Goal: Task Accomplishment & Management: Complete application form

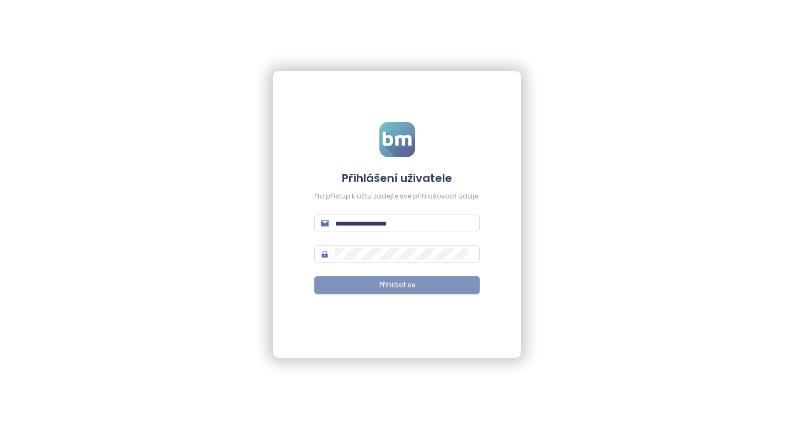
type input "**********"
click at [401, 288] on span "Přihlásit se" at bounding box center [397, 285] width 36 height 10
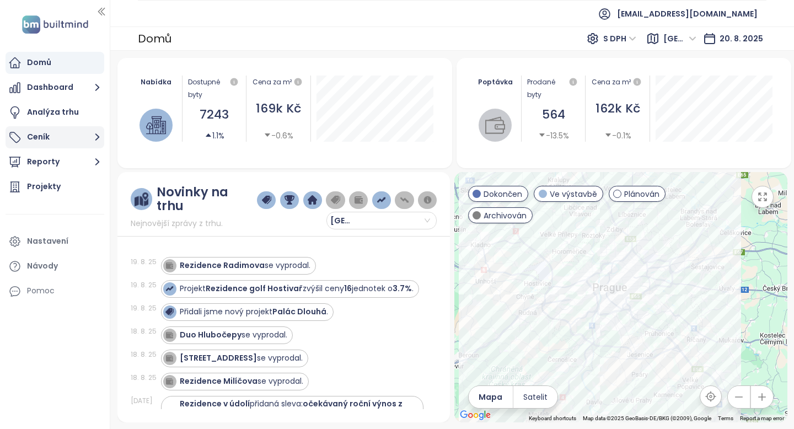
click at [62, 136] on button "Ceník" at bounding box center [55, 137] width 99 height 22
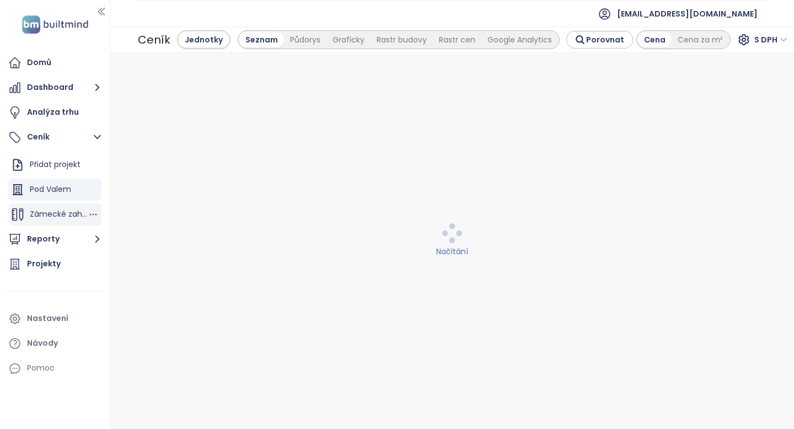
click at [64, 216] on span "Zámecké zahrady" at bounding box center [64, 213] width 69 height 11
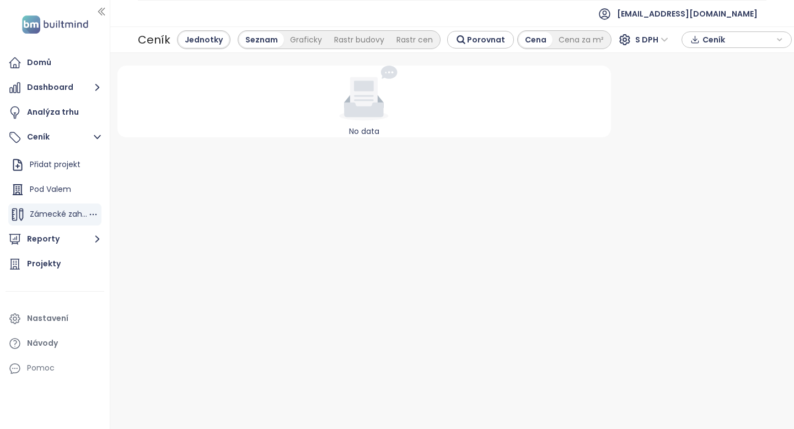
click at [64, 216] on span "Zámecké zahrady" at bounding box center [64, 213] width 69 height 11
click at [65, 187] on span "Pod Valem" at bounding box center [50, 189] width 41 height 11
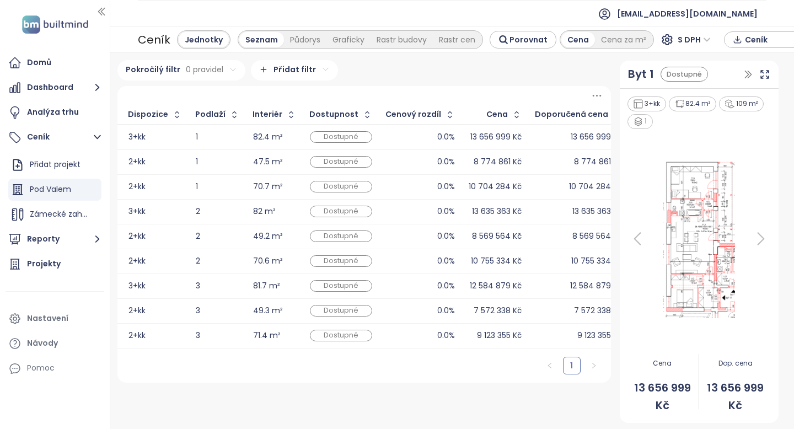
scroll to position [0, 35]
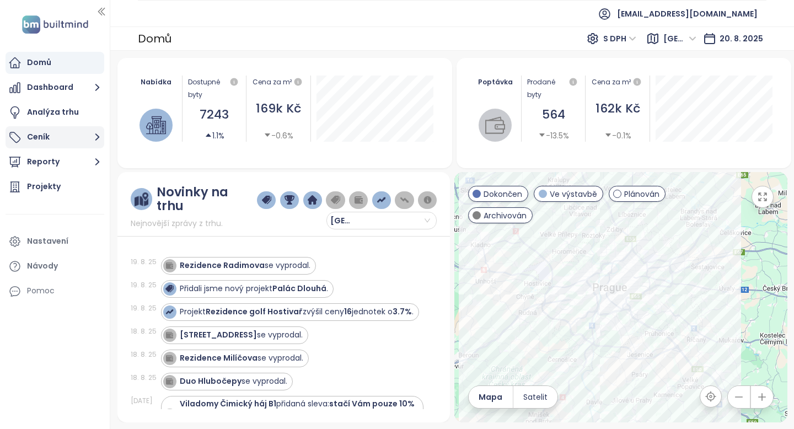
click at [51, 133] on button "Ceník" at bounding box center [55, 137] width 99 height 22
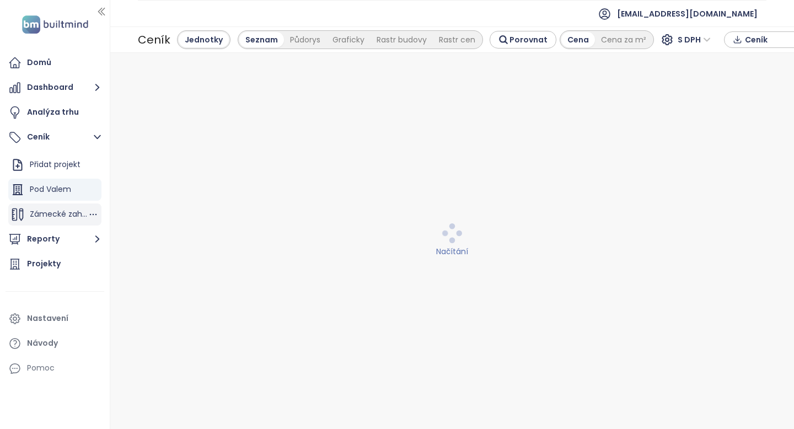
click at [43, 207] on div "Zámecké zahrady" at bounding box center [59, 214] width 58 height 14
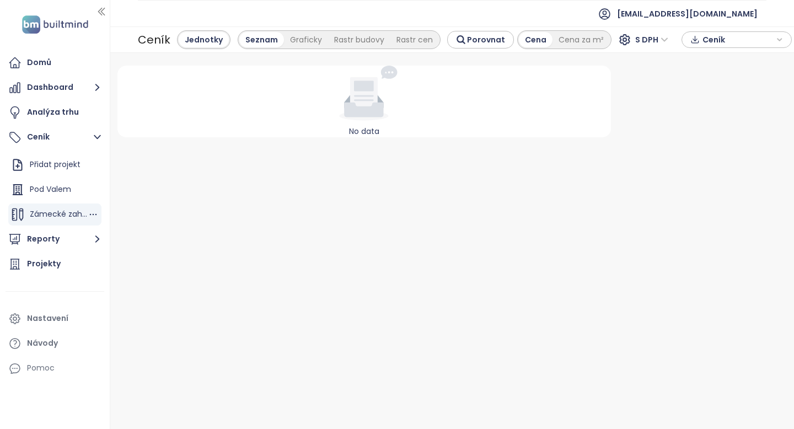
click at [45, 217] on span "Zámecké zahrady" at bounding box center [64, 213] width 69 height 11
click at [202, 41] on div "Jednotky" at bounding box center [204, 39] width 50 height 15
click at [197, 39] on div "Jednotky" at bounding box center [204, 39] width 50 height 15
click at [153, 38] on div "Ceník" at bounding box center [154, 40] width 33 height 20
click at [95, 215] on icon "button" at bounding box center [93, 214] width 11 height 11
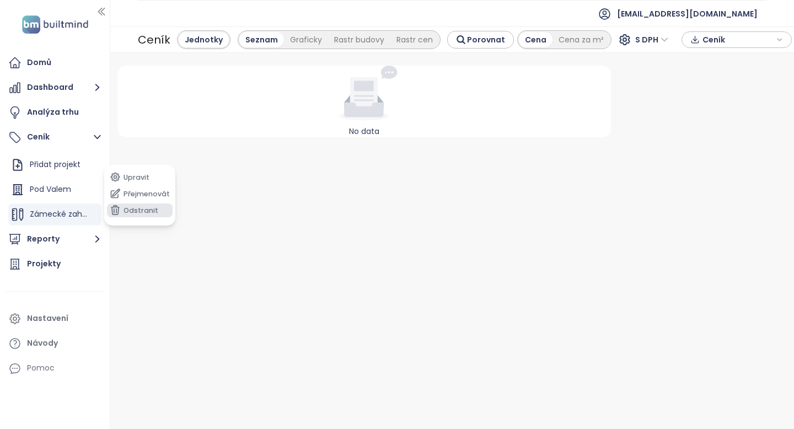
click at [132, 212] on button "Odstranit" at bounding box center [140, 210] width 66 height 14
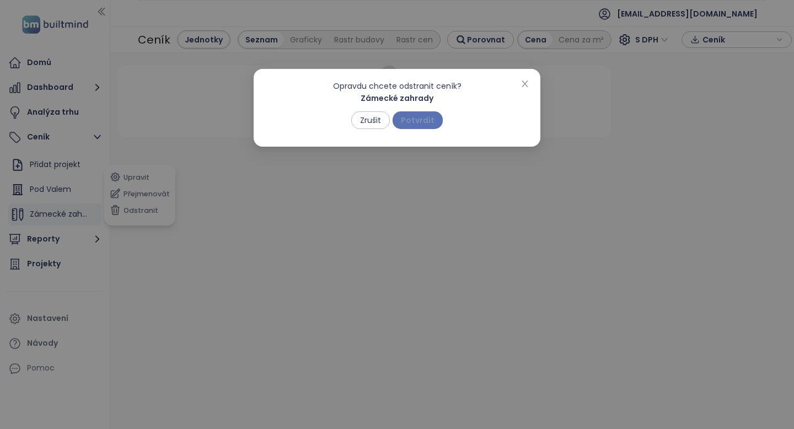
click at [422, 126] on span "Potvrdit" at bounding box center [418, 120] width 34 height 12
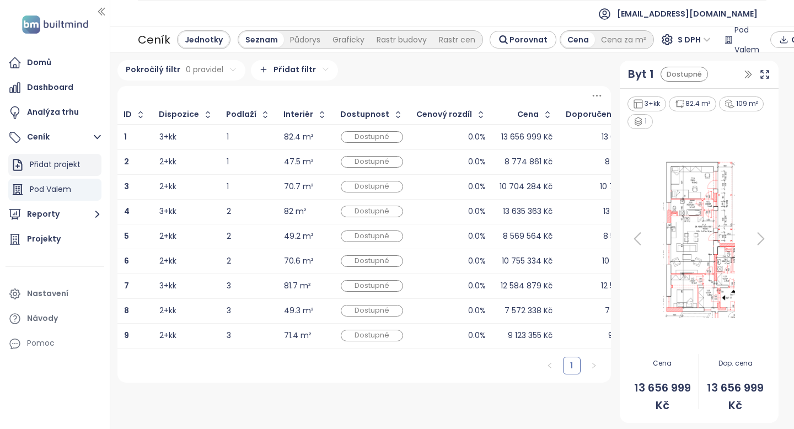
click at [56, 165] on div "Přidat projekt" at bounding box center [55, 165] width 51 height 14
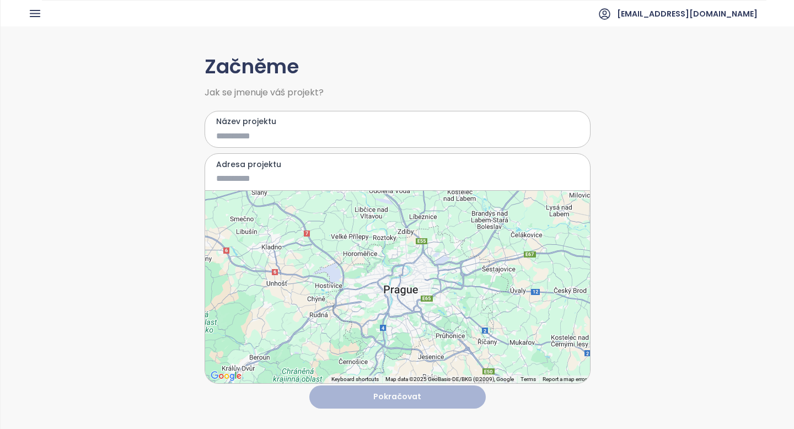
click at [273, 133] on input "Název projektu" at bounding box center [389, 136] width 347 height 14
type input "**********"
click at [241, 185] on input "Adresa projektu" at bounding box center [389, 178] width 347 height 14
type input "*"
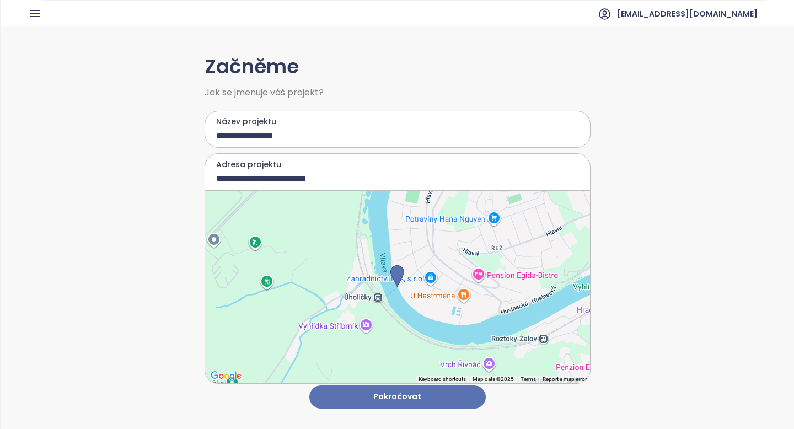
click at [375, 180] on input "**********" at bounding box center [389, 178] width 347 height 14
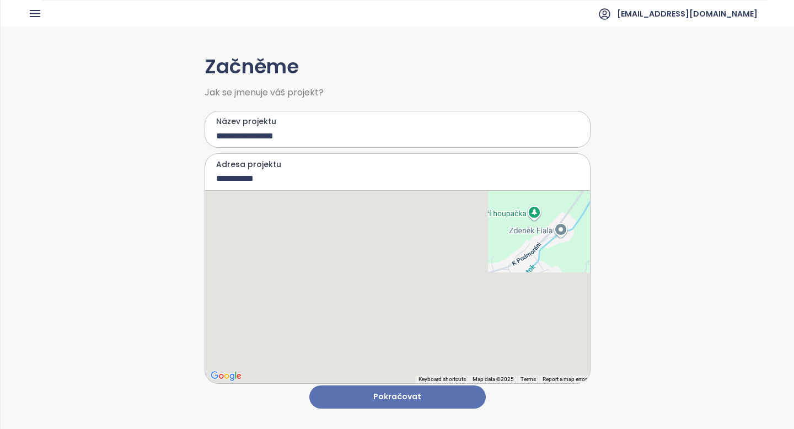
type input "**********"
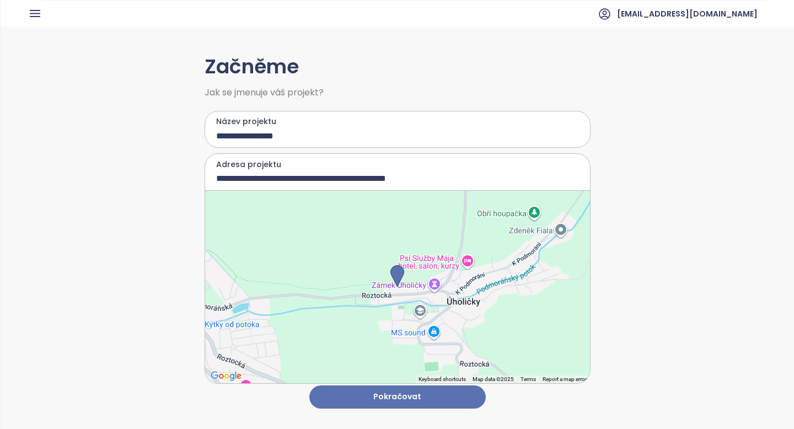
click at [379, 398] on button "Pokračovat" at bounding box center [397, 397] width 176 height 24
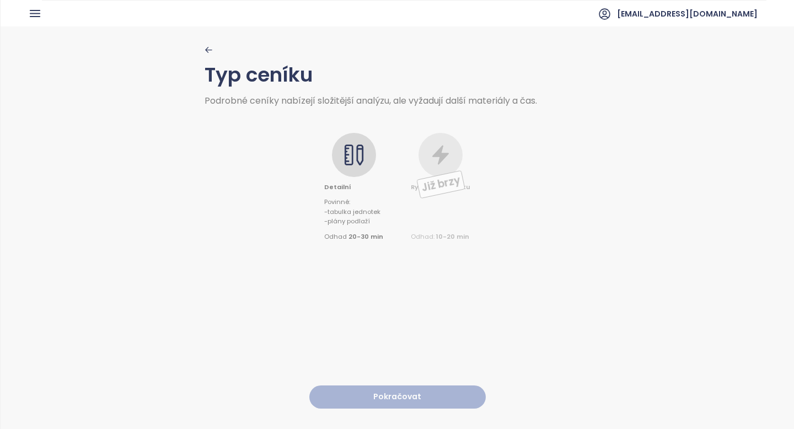
click at [353, 152] on icon at bounding box center [348, 154] width 9 height 21
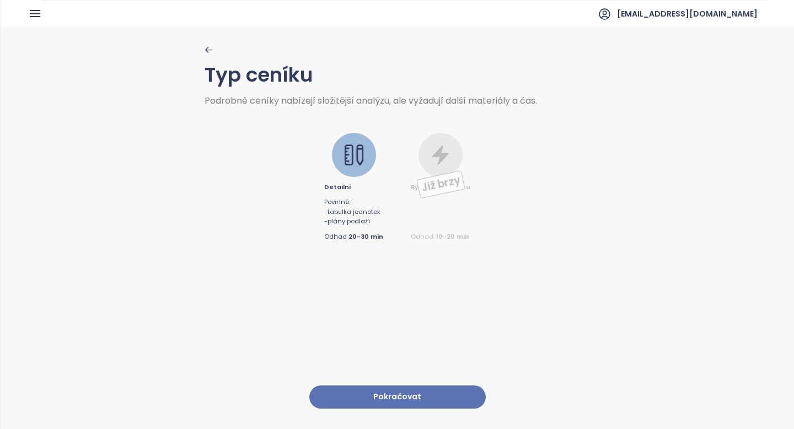
click at [367, 397] on button "Pokračovat" at bounding box center [397, 397] width 176 height 24
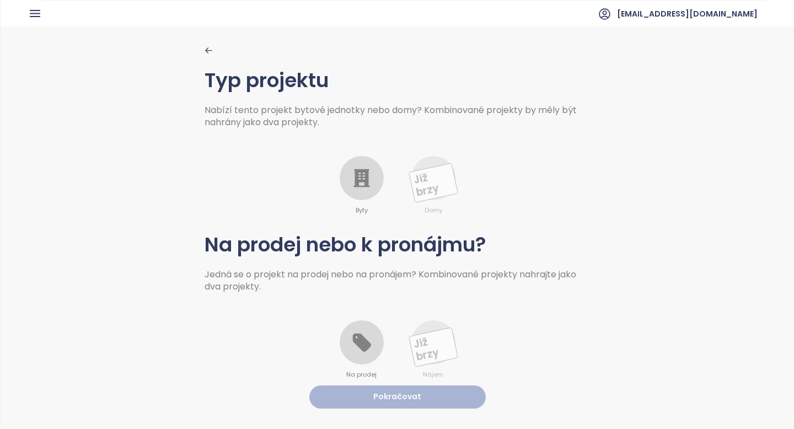
click at [364, 190] on div at bounding box center [362, 178] width 44 height 44
click at [351, 346] on icon at bounding box center [362, 342] width 22 height 22
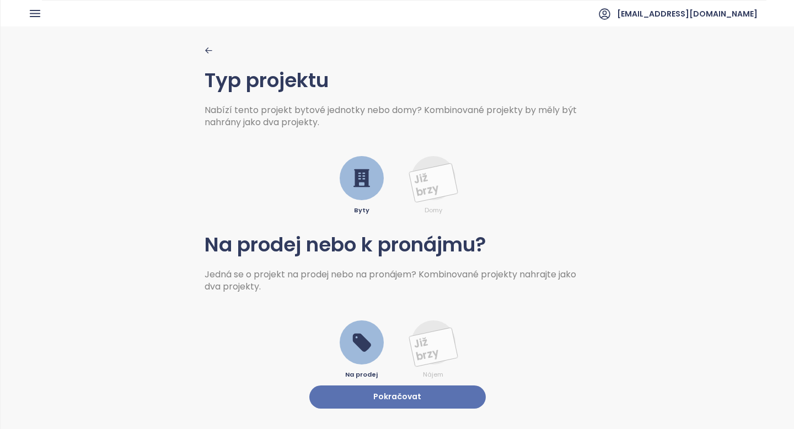
click at [359, 407] on button "Pokračovat" at bounding box center [397, 397] width 176 height 24
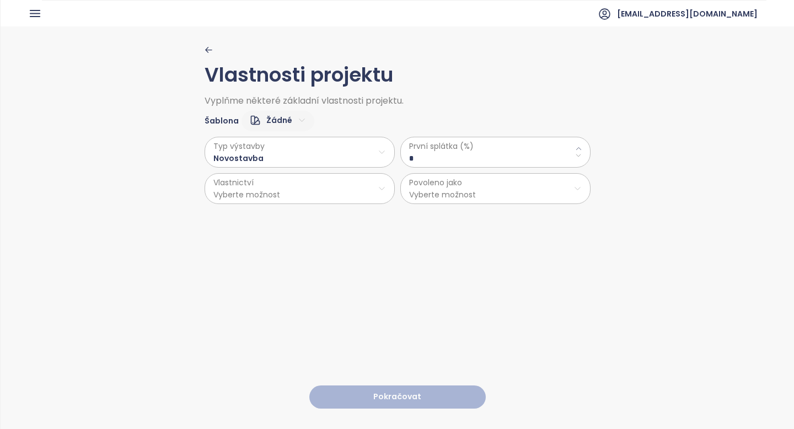
click at [449, 160] on \(\%\) "*" at bounding box center [495, 158] width 173 height 12
type \(\%\) "**"
click at [346, 187] on html "Domů Dashboard Analýza trhu Ceník Reporty Projekty Nastavení Návody Pomoc [EMAI…" at bounding box center [397, 214] width 794 height 429
click at [326, 216] on span "Osobní" at bounding box center [300, 215] width 184 height 15
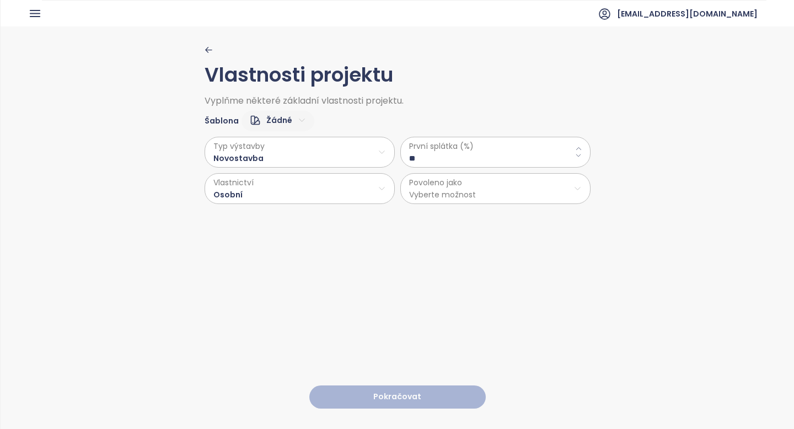
click at [450, 195] on html "Domů Dashboard Analýza trhu Ceník Reporty Projekty Nastavení Návody Pomoc [EMAI…" at bounding box center [397, 214] width 794 height 429
click at [449, 217] on span "Byty" at bounding box center [496, 215] width 184 height 15
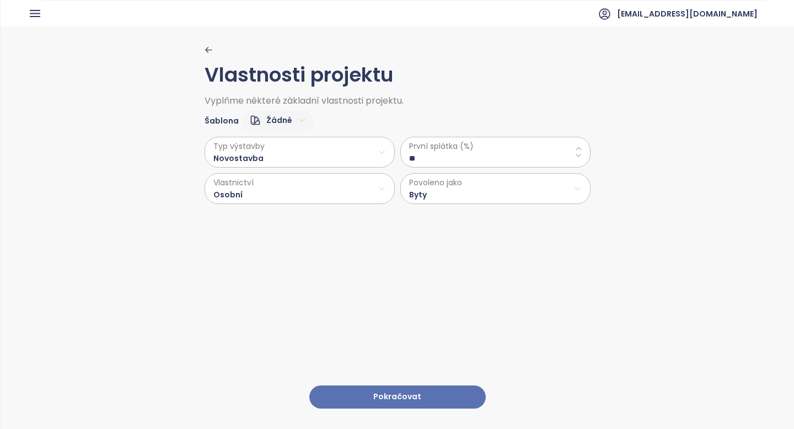
click at [417, 393] on button "Pokračovat" at bounding box center [397, 397] width 176 height 24
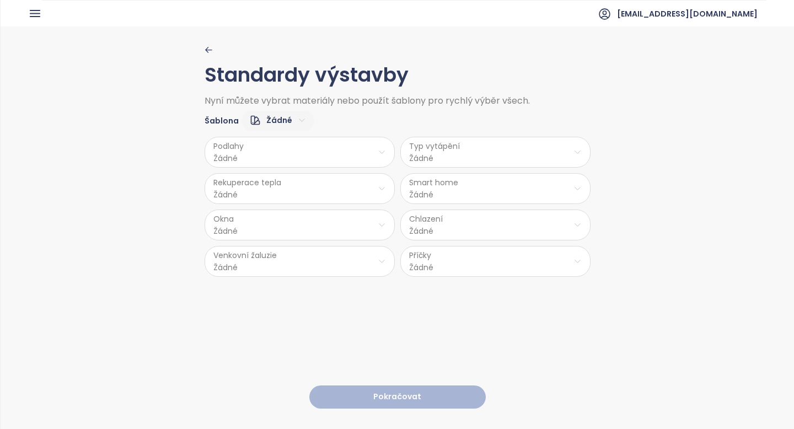
click at [319, 152] on html "Domů Dashboard Analýza trhu Ceník Reporty Projekty Nastavení Návody Pomoc [EMAI…" at bounding box center [397, 214] width 794 height 429
click at [318, 212] on span "Vinyl" at bounding box center [300, 210] width 45 height 15
click at [450, 147] on html "Domů Dashboard Analýza trhu Ceník Reporty Projekty Nastavení Návody Pomoc [EMAI…" at bounding box center [397, 214] width 794 height 429
click at [491, 178] on span "Podlahové topení" at bounding box center [497, 180] width 76 height 15
click at [338, 182] on html "Domů Dashboard Analýza trhu Ceník Reporty Projekty Nastavení Návody Pomoc [EMAI…" at bounding box center [397, 214] width 794 height 429
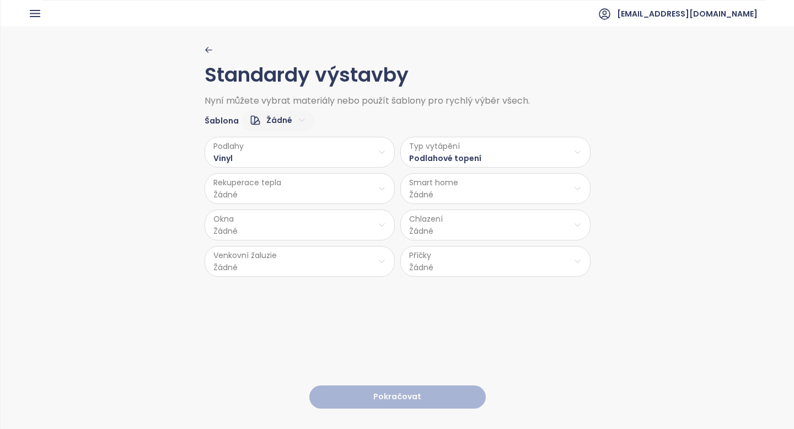
click at [326, 219] on html "Domů Dashboard Analýza trhu Ceník Reporty Projekty Nastavení Návody Pomoc [EMAI…" at bounding box center [397, 214] width 794 height 429
click at [436, 186] on html "Domů Dashboard Analýza trhu Ceník Reporty Projekty Nastavení Návody Pomoc [EMAI…" at bounding box center [397, 214] width 794 height 429
click at [490, 232] on span "Ne" at bounding box center [496, 231] width 30 height 15
click at [337, 222] on html "Domů Dashboard Analýza trhu Ceník Reporty Projekty Nastavení Návody Pomoc [EMAI…" at bounding box center [397, 214] width 794 height 429
click at [298, 318] on span "PVC" at bounding box center [301, 314] width 58 height 15
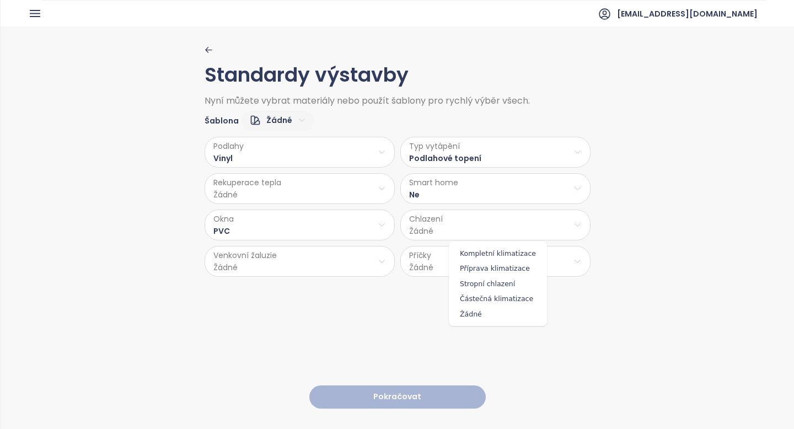
click at [457, 233] on html "Domů Dashboard Analýza trhu Ceník Reporty Projekty Nastavení Návody Pomoc [EMAI…" at bounding box center [397, 214] width 794 height 429
click at [471, 251] on span "Kompletní klimatizace" at bounding box center [498, 253] width 93 height 15
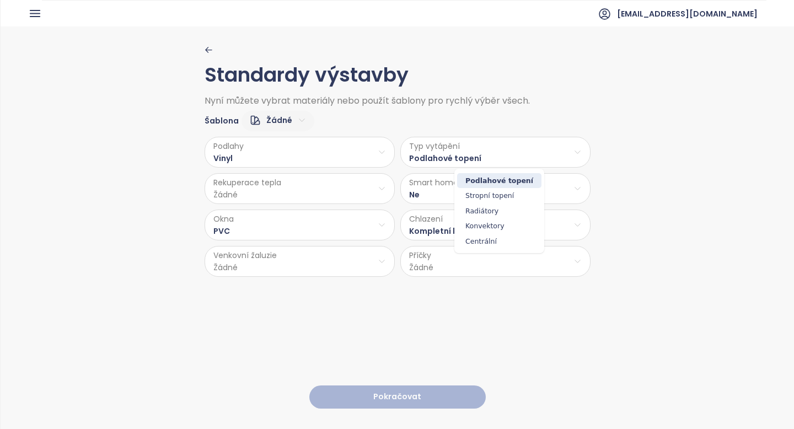
click at [470, 147] on html "Domů Dashboard Analýza trhu Ceník Reporty Projekty Nastavení Návody Pomoc [EMAI…" at bounding box center [397, 214] width 794 height 429
click at [326, 195] on html "Domů Dashboard Analýza trhu Ceník Reporty Projekty Nastavení Návody Pomoc [EMAI…" at bounding box center [397, 214] width 794 height 429
click at [317, 259] on html "Domů Dashboard Analýza trhu Ceník Reporty Projekty Nastavení Návody Pomoc [EMAI…" at bounding box center [397, 214] width 794 height 429
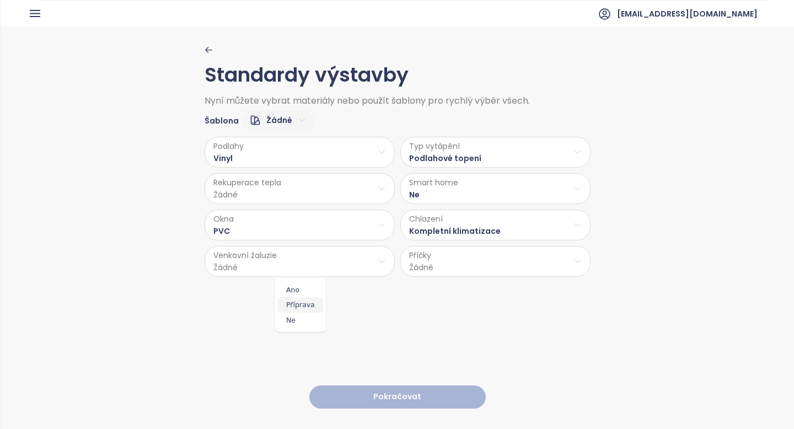
click at [298, 307] on span "Příprava" at bounding box center [300, 304] width 45 height 15
click at [454, 255] on html "Domů Dashboard Analýza trhu Ceník Reporty Projekty Nastavení Návody Pomoc [EMAI…" at bounding box center [397, 214] width 794 height 429
click at [476, 289] on span "Cihla" at bounding box center [496, 289] width 58 height 15
click at [286, 186] on html "Domů Dashboard Analýza trhu Ceník Reporty Projekty Nastavení Návody Pomoc [EMAI…" at bounding box center [397, 214] width 794 height 429
click at [302, 229] on span "Ne" at bounding box center [300, 231] width 30 height 15
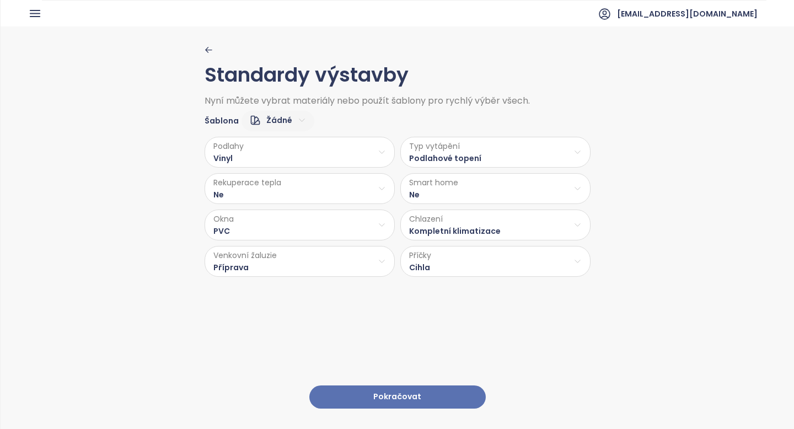
click at [376, 396] on button "Pokračovat" at bounding box center [397, 397] width 176 height 24
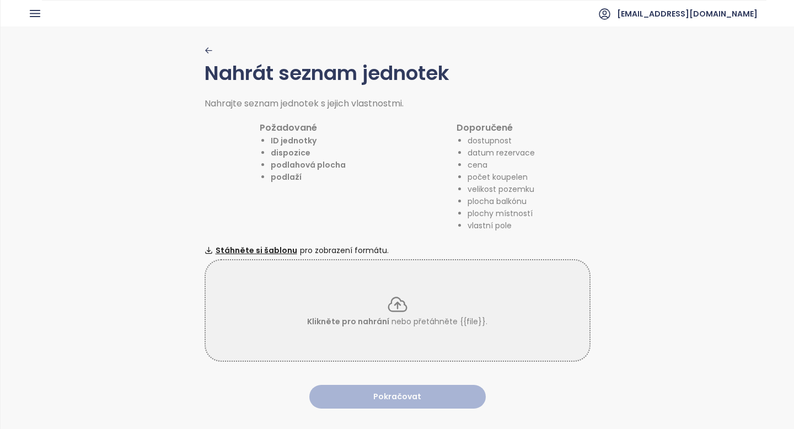
click at [382, 302] on div "Klikněte pro nahrání nebo přetáhněte {{file}}." at bounding box center [398, 310] width 384 height 34
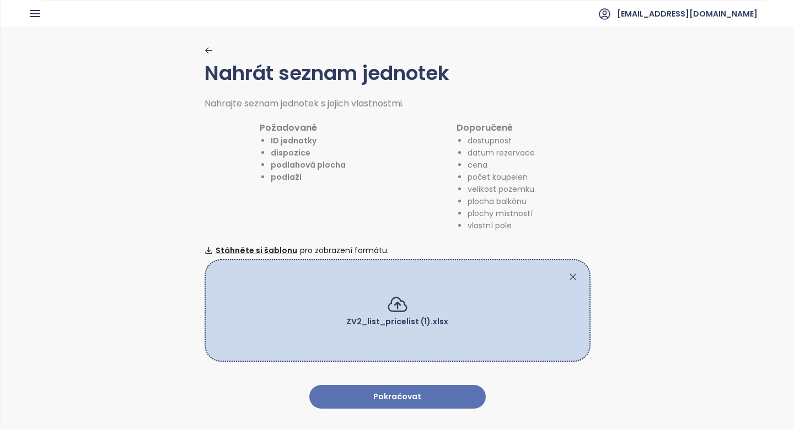
click at [427, 393] on button "Pokračovat" at bounding box center [397, 397] width 176 height 24
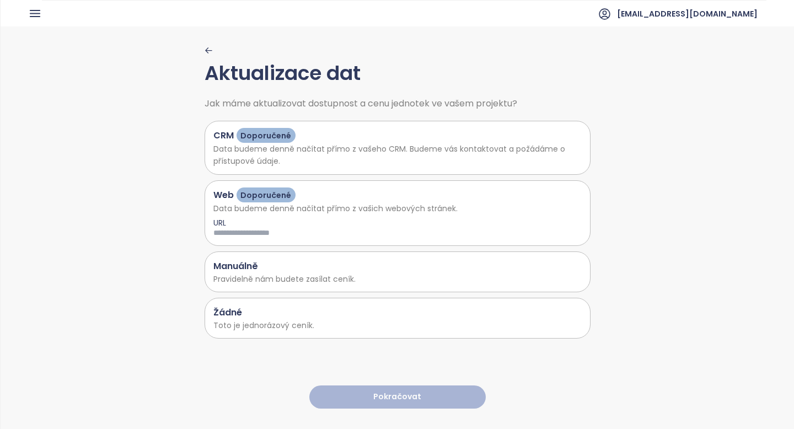
click at [444, 332] on div "Žádné Toto je jednorázový ceník." at bounding box center [398, 318] width 386 height 41
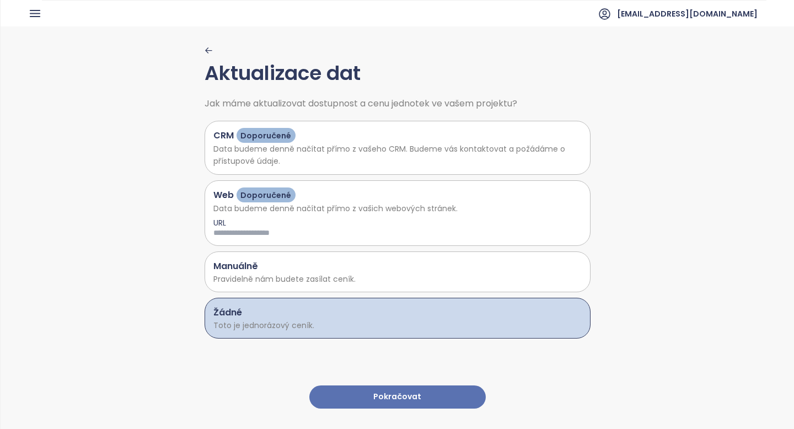
click at [416, 403] on button "Pokračovat" at bounding box center [397, 397] width 176 height 24
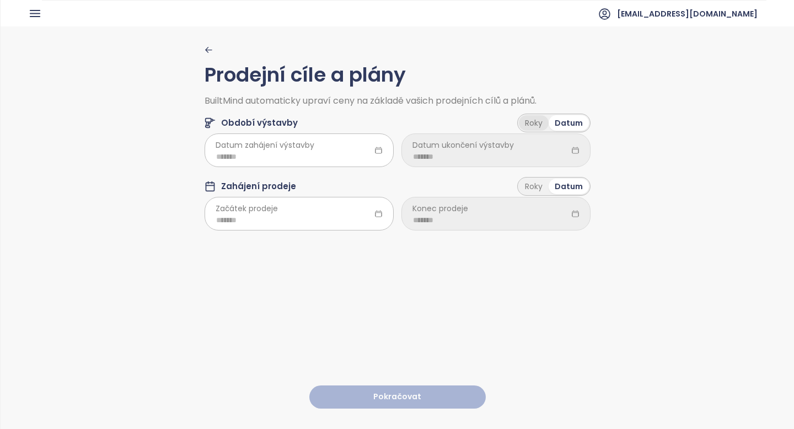
click at [535, 119] on div "Roky" at bounding box center [534, 122] width 30 height 15
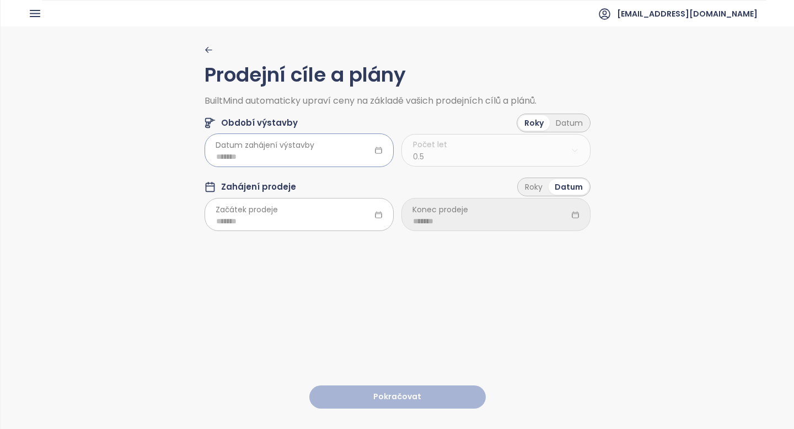
click at [219, 160] on input at bounding box center [299, 157] width 166 height 12
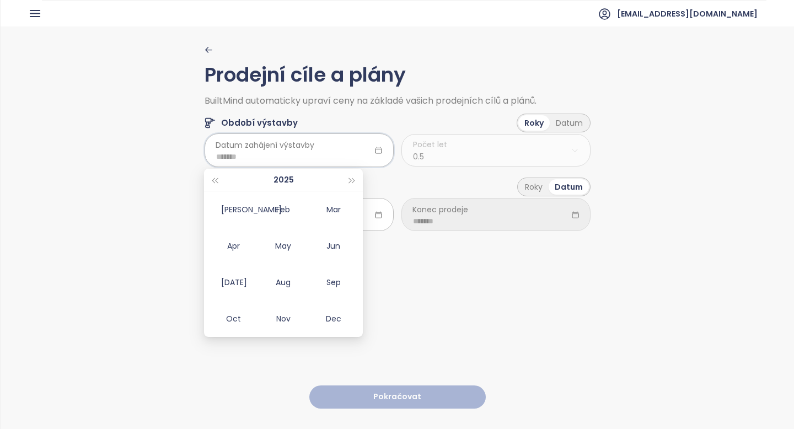
type input "*******"
click at [337, 319] on div "Dec" at bounding box center [333, 318] width 33 height 13
type input "*******"
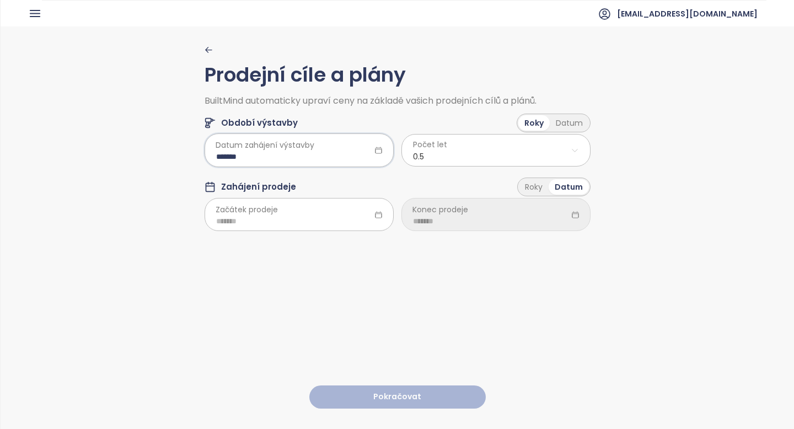
click at [449, 149] on html "Domů Dashboard Analýza trhu Ceník Reporty Projekty Nastavení Návody Pomoc [EMAI…" at bounding box center [397, 214] width 794 height 429
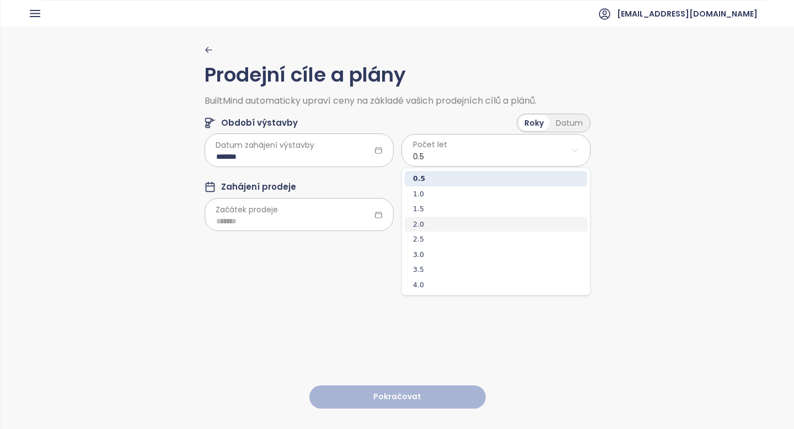
click at [430, 228] on span "2.0" at bounding box center [496, 224] width 182 height 15
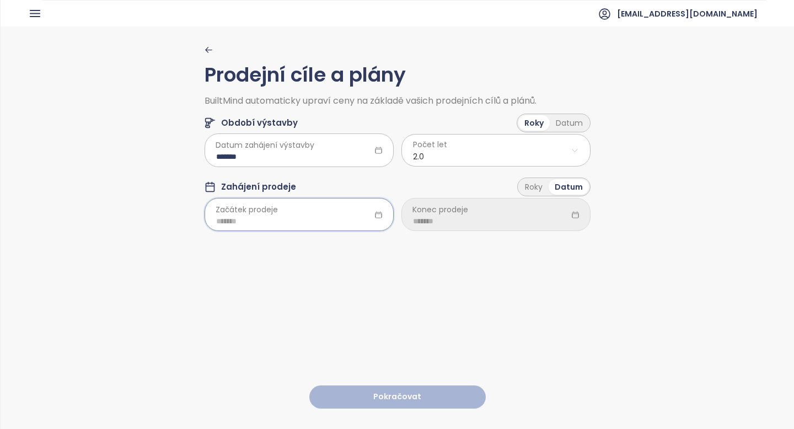
click at [252, 226] on input at bounding box center [299, 221] width 166 height 12
click at [327, 383] on div "Dec" at bounding box center [333, 383] width 33 height 13
type input "*******"
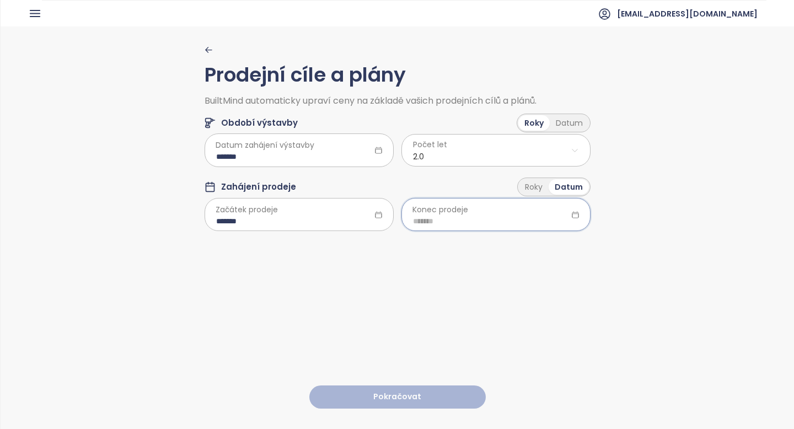
click at [480, 218] on input at bounding box center [496, 221] width 166 height 12
click at [548, 244] on span "button" at bounding box center [549, 246] width 6 height 6
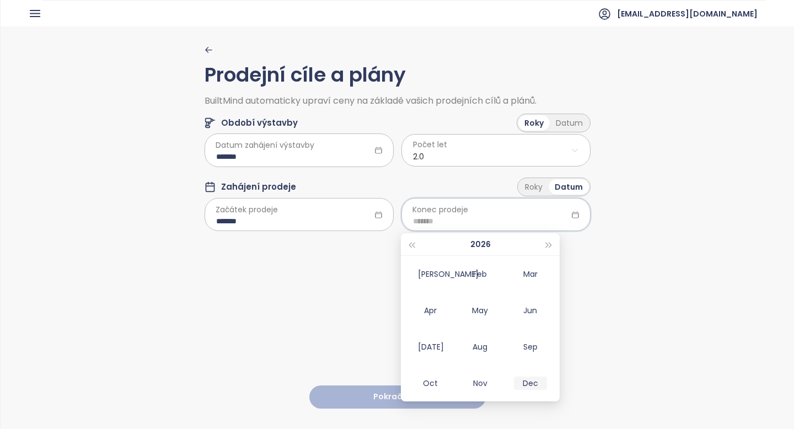
click at [529, 388] on div "Dec" at bounding box center [530, 383] width 33 height 13
type input "*******"
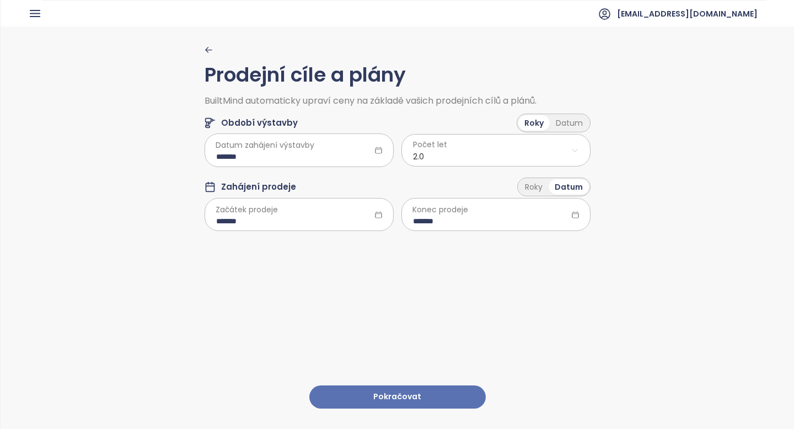
click at [419, 399] on button "Pokračovat" at bounding box center [397, 397] width 176 height 24
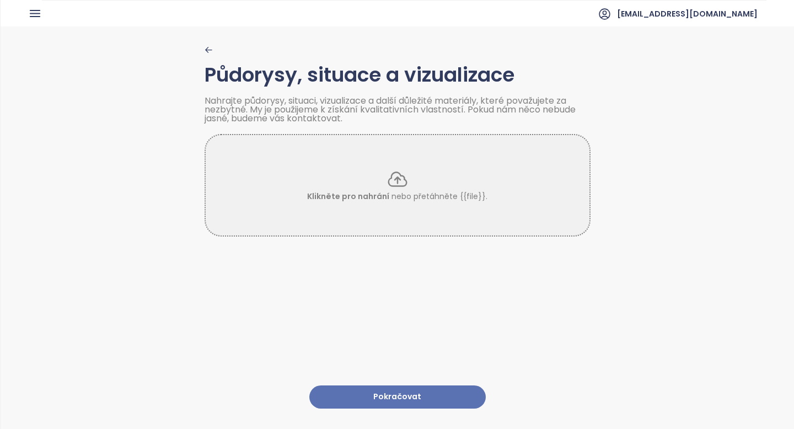
click at [420, 398] on button "Pokračovat" at bounding box center [397, 397] width 176 height 24
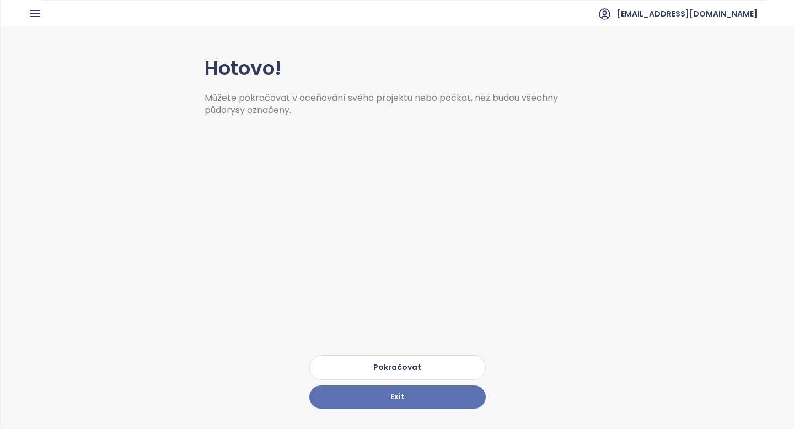
click at [420, 370] on button "Pokračovat" at bounding box center [397, 367] width 176 height 25
